Goal: Task Accomplishment & Management: Manage account settings

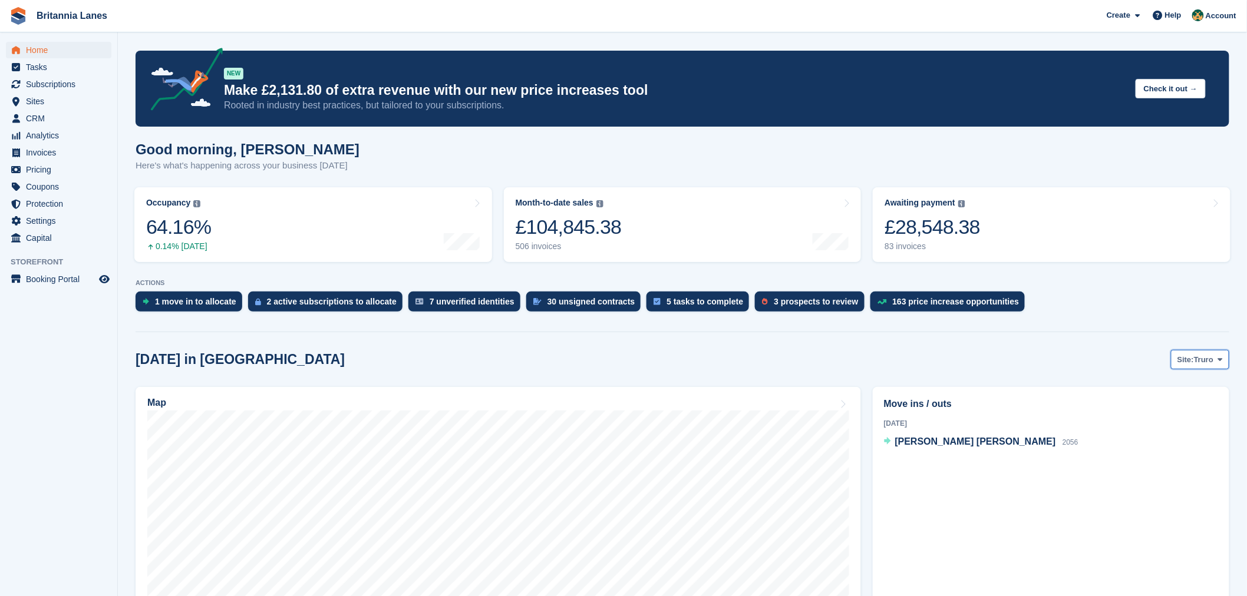
click at [1188, 361] on span "Site:" at bounding box center [1186, 360] width 17 height 12
click at [1191, 408] on link "Falmouth" at bounding box center [1171, 408] width 106 height 21
click at [1174, 358] on span "Site:" at bounding box center [1171, 360] width 17 height 12
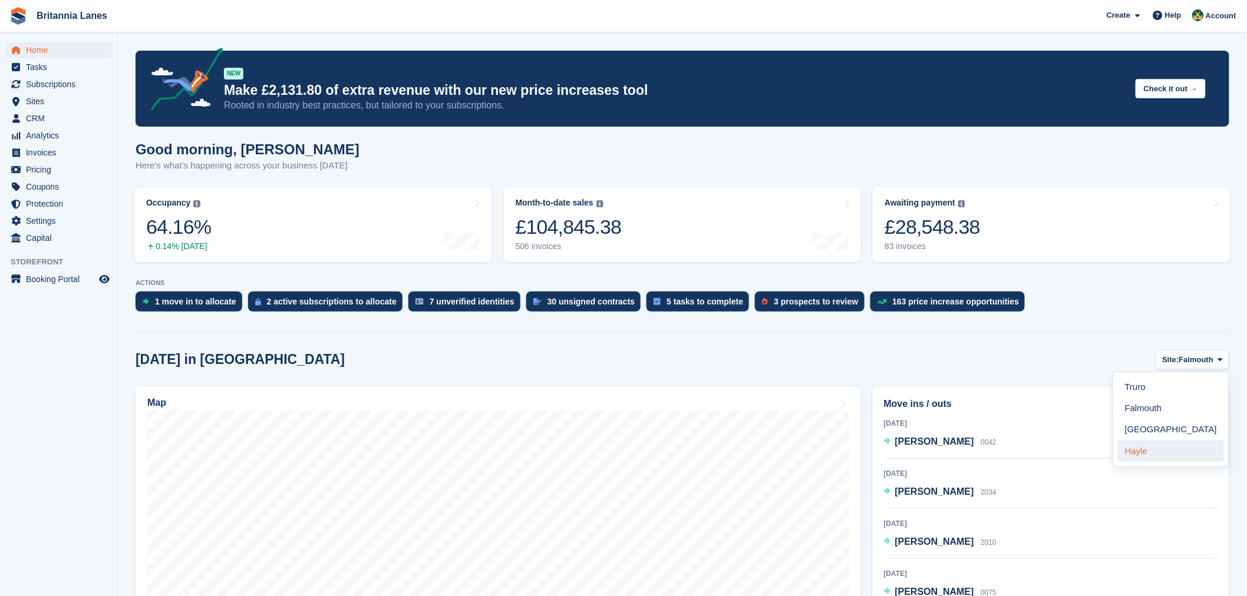
click at [1162, 451] on link "Hayle" at bounding box center [1171, 451] width 106 height 21
click at [954, 440] on span "[PERSON_NAME]" at bounding box center [934, 442] width 79 height 10
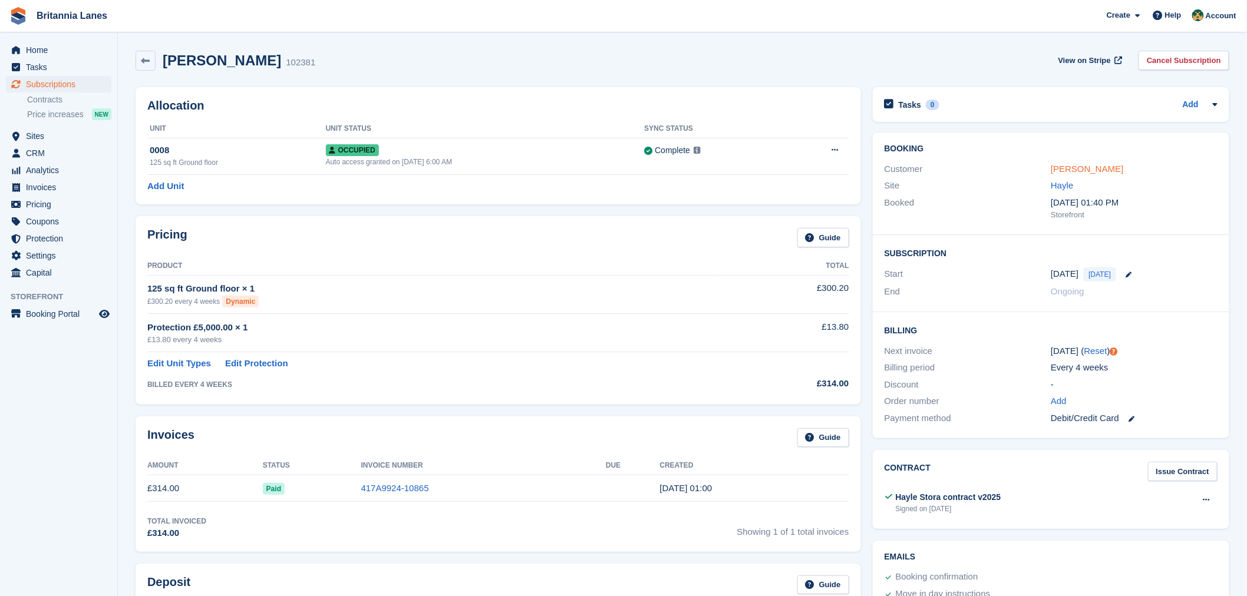
click at [1086, 166] on link "[PERSON_NAME]" at bounding box center [1087, 169] width 72 height 10
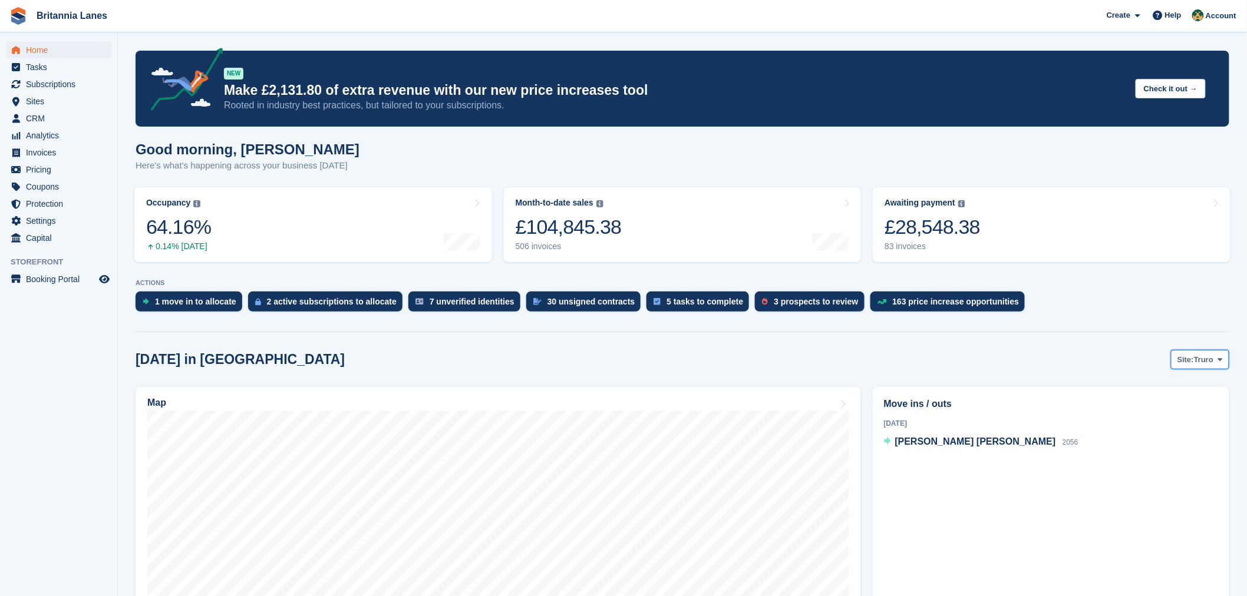
click at [1211, 352] on button "Site: Truro" at bounding box center [1200, 359] width 58 height 19
click at [1169, 454] on link "Hayle" at bounding box center [1171, 451] width 106 height 21
click at [1203, 358] on span "Hayle" at bounding box center [1204, 360] width 21 height 12
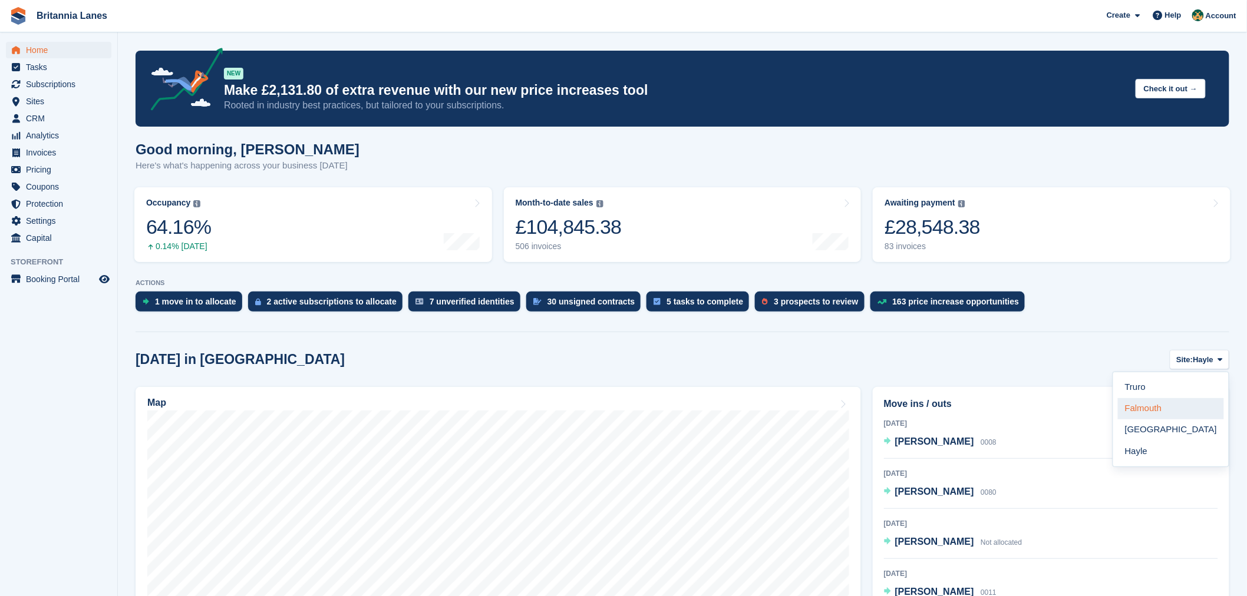
click at [1146, 403] on link "Falmouth" at bounding box center [1171, 408] width 106 height 21
click at [944, 443] on span "[PERSON_NAME]" at bounding box center [934, 442] width 79 height 10
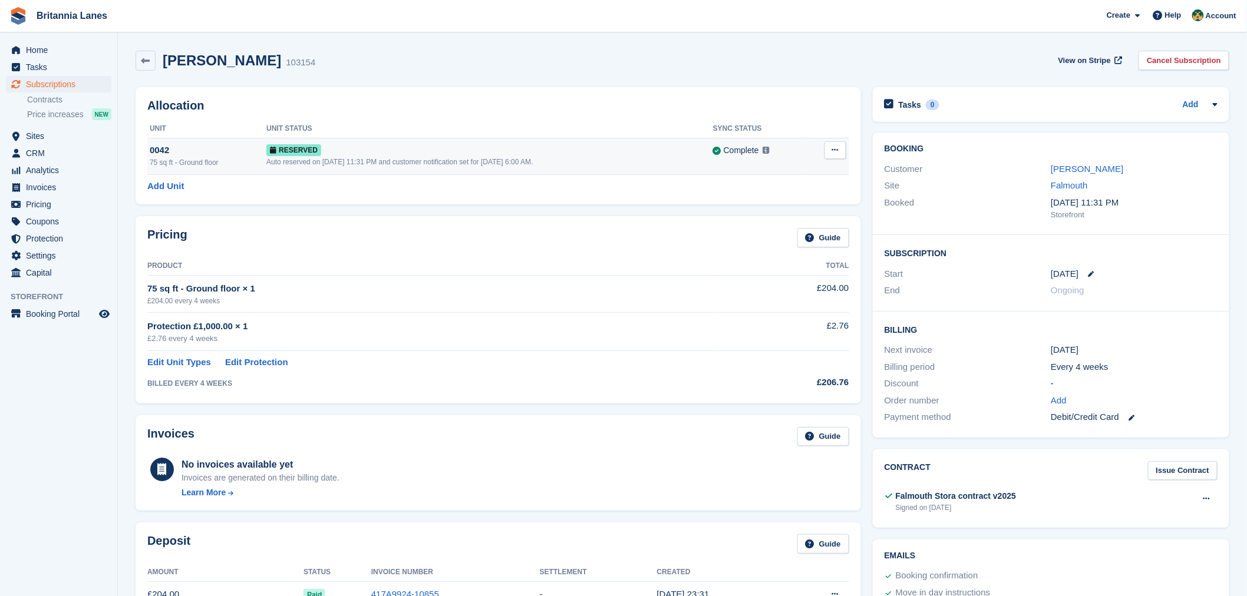
click at [842, 150] on button at bounding box center [836, 150] width 22 height 18
click at [784, 179] on p "Grant Early Access" at bounding box center [790, 173] width 103 height 15
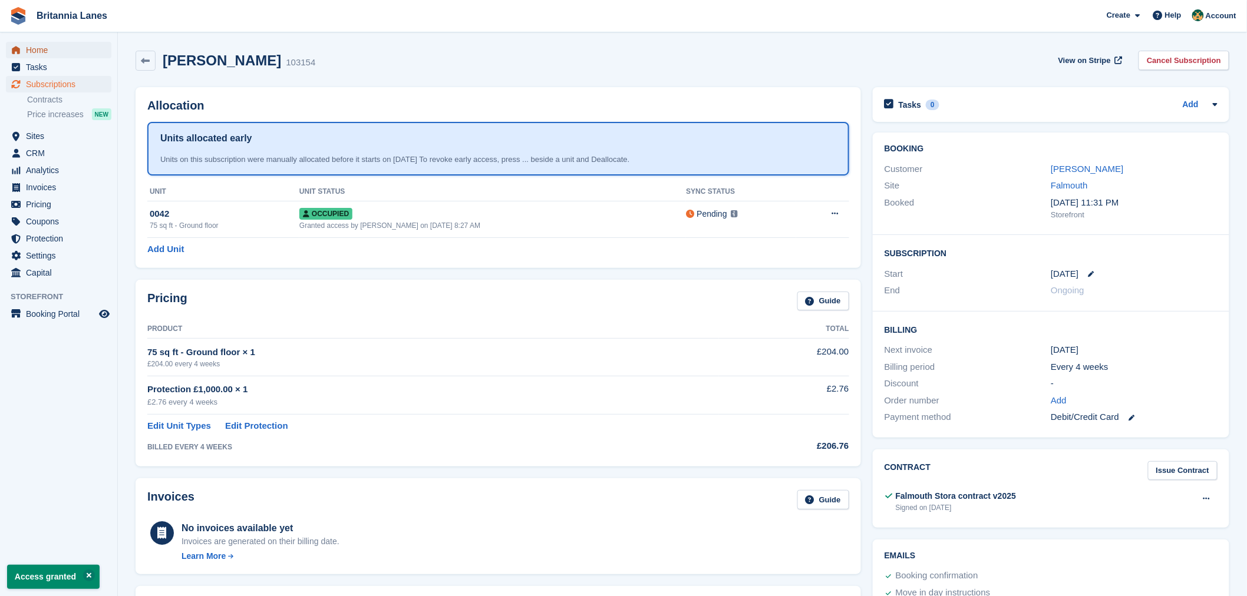
click at [32, 51] on span "Home" at bounding box center [61, 50] width 71 height 17
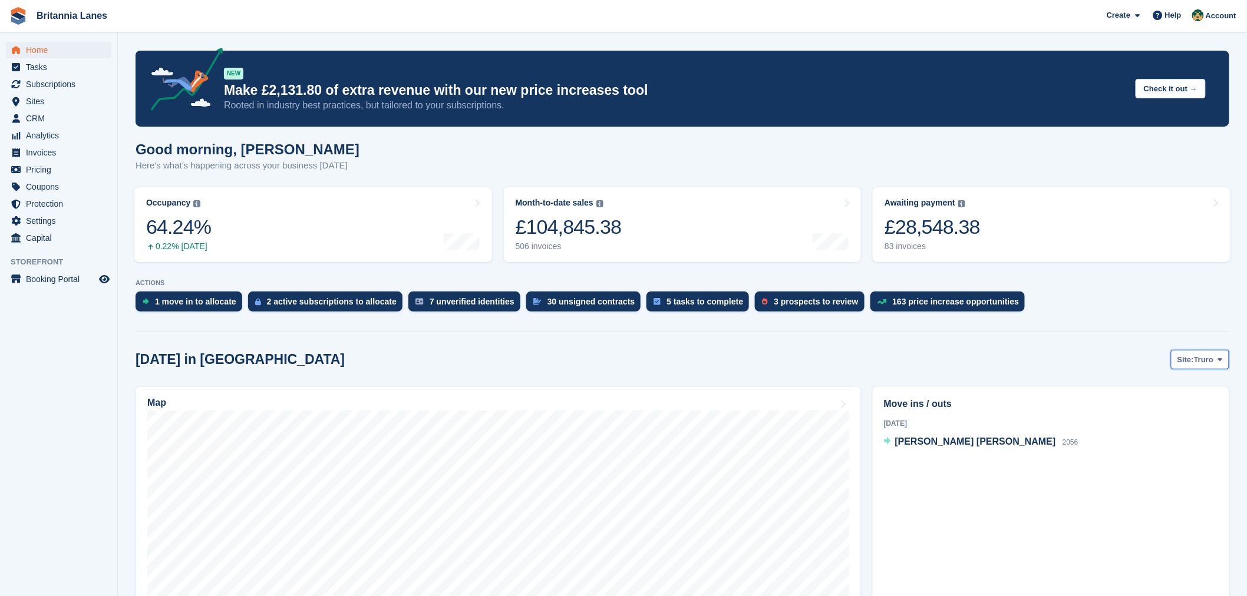
click at [1195, 366] on button "Site: Truro" at bounding box center [1200, 359] width 58 height 19
click at [1176, 405] on link "Falmouth" at bounding box center [1171, 408] width 106 height 21
